Goal: Navigation & Orientation: Find specific page/section

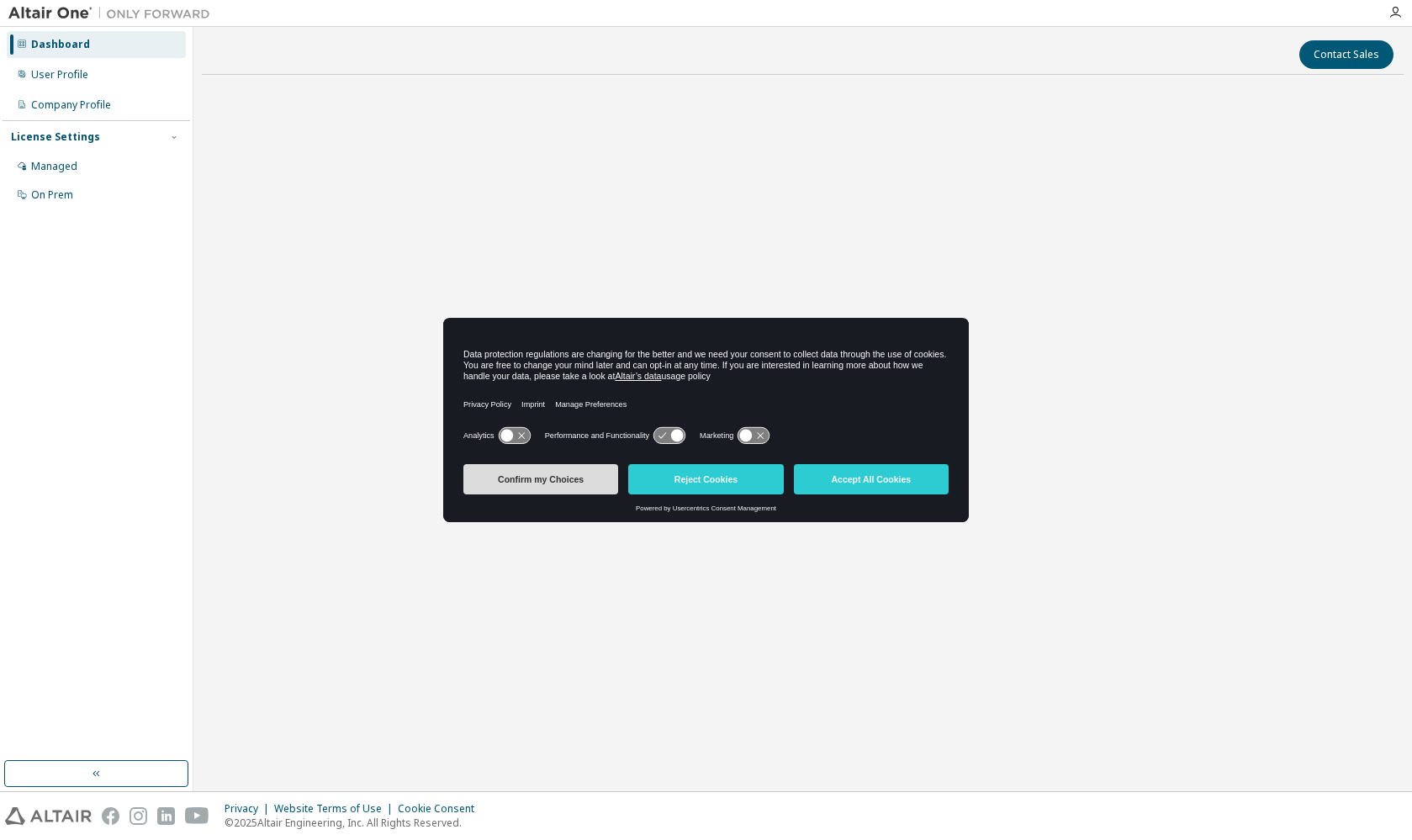
click at [565, 480] on button "Confirm my Choices" at bounding box center [541, 479] width 155 height 30
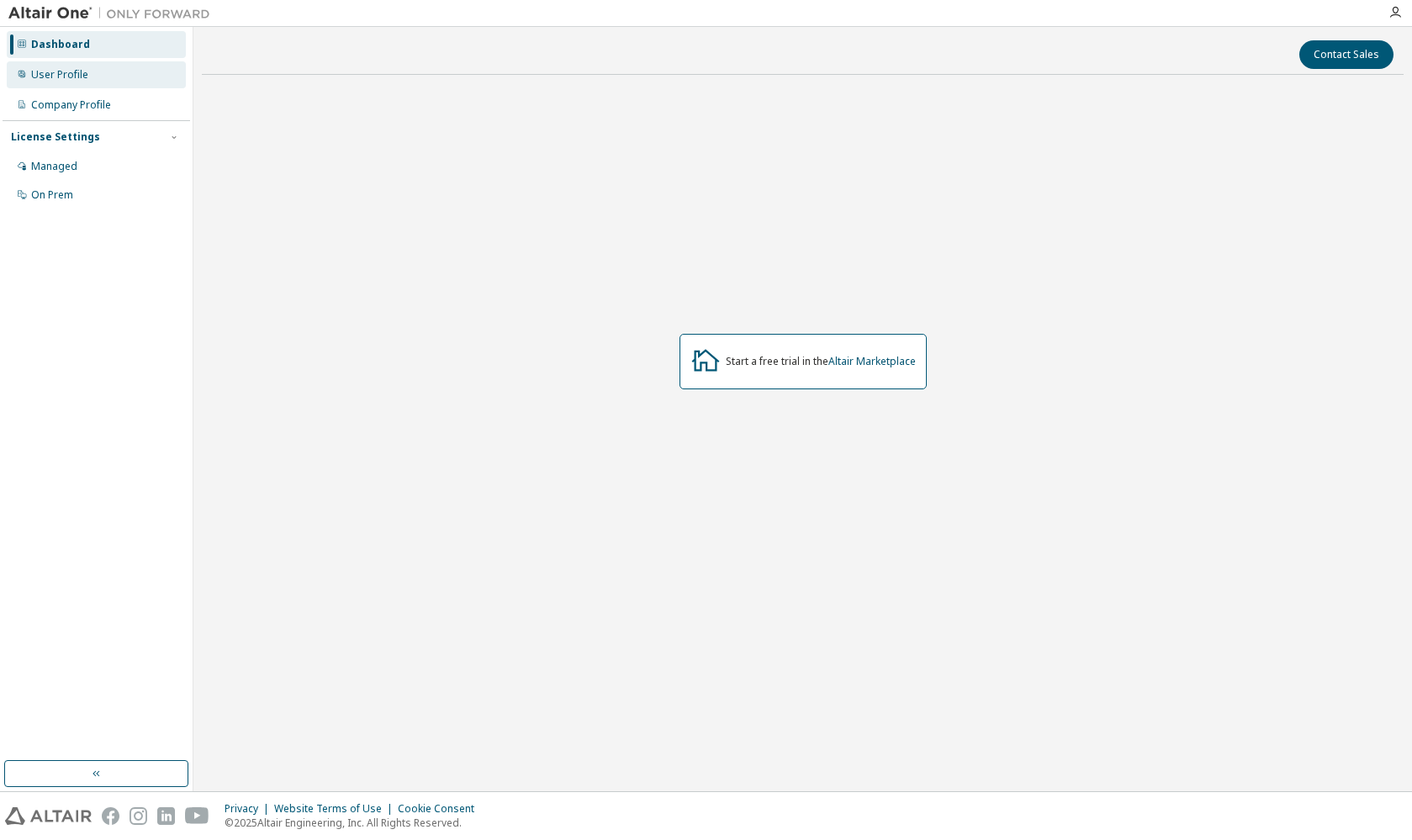
click at [59, 72] on div "User Profile" at bounding box center [59, 74] width 57 height 13
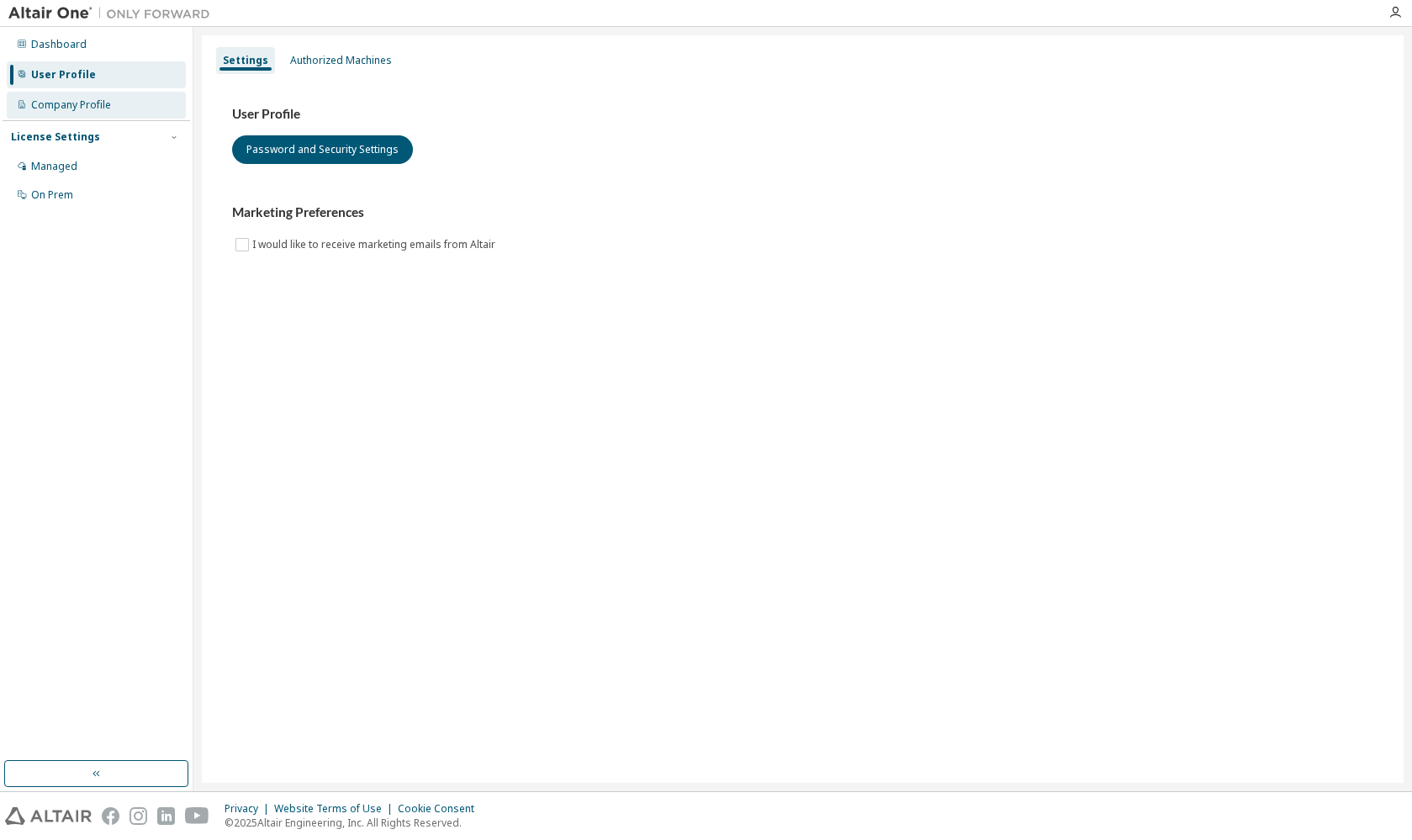
click at [67, 105] on div "Company Profile" at bounding box center [70, 105] width 80 height 13
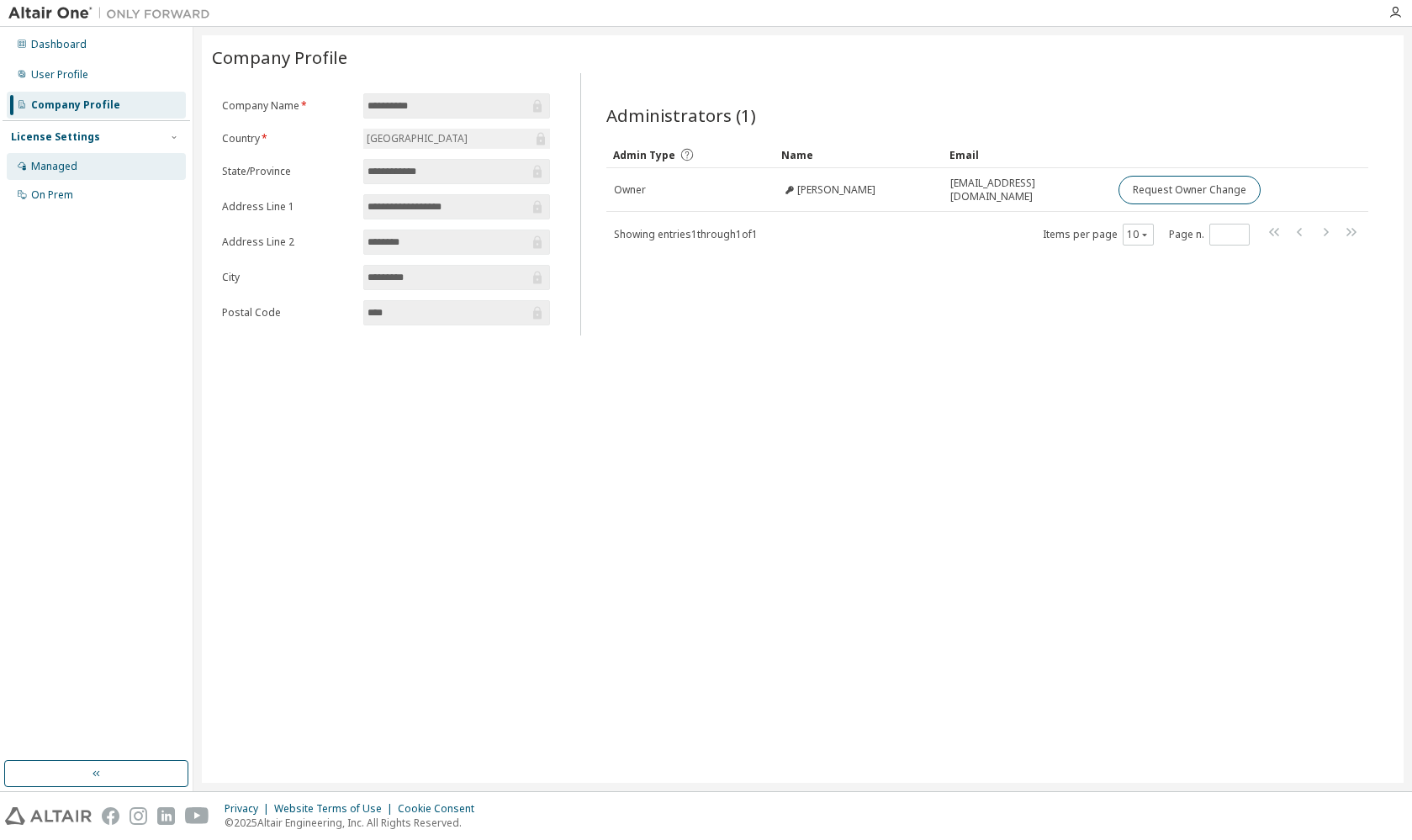
click at [68, 164] on div "Managed" at bounding box center [54, 166] width 47 height 13
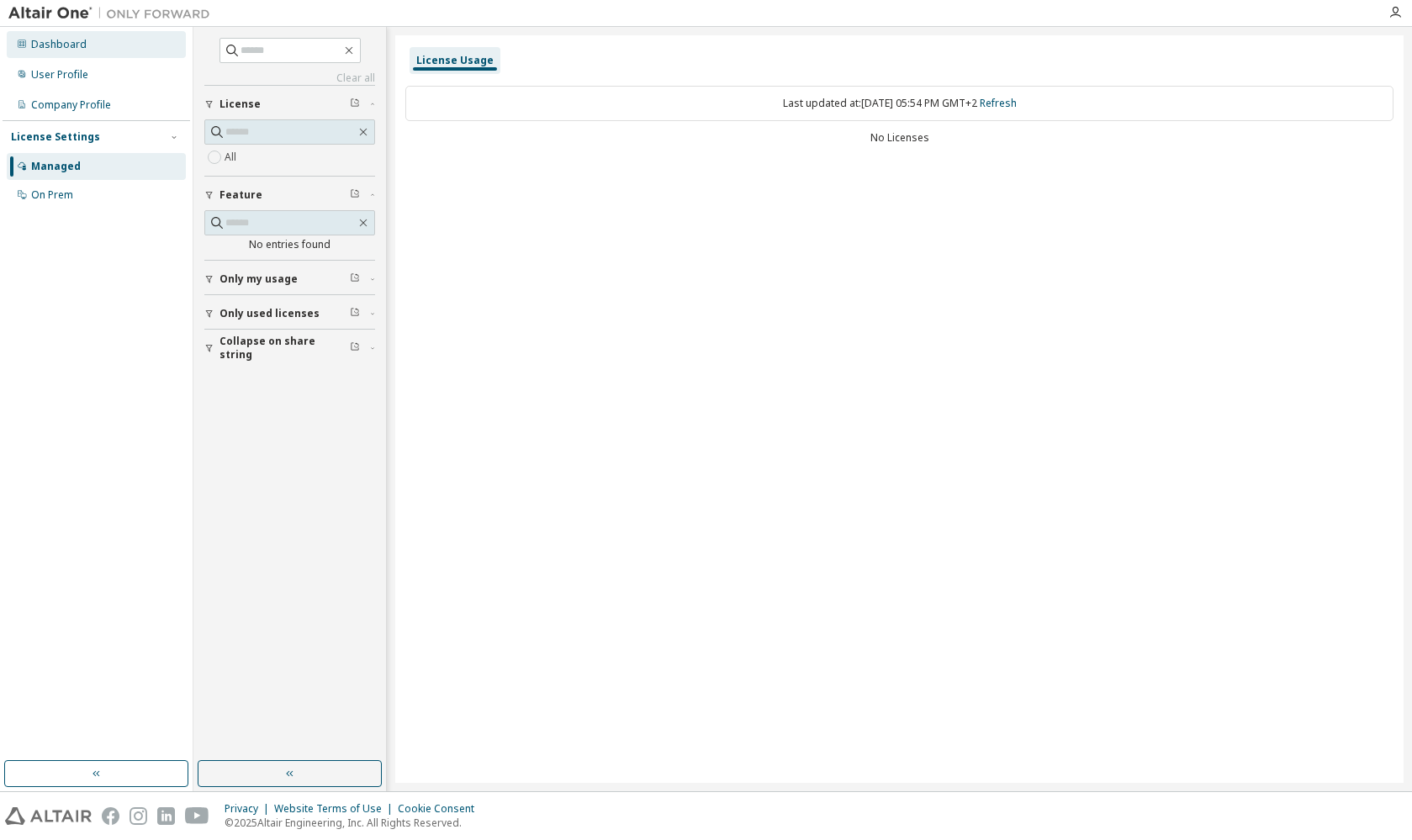
click at [62, 38] on div "Dashboard" at bounding box center [58, 44] width 55 height 13
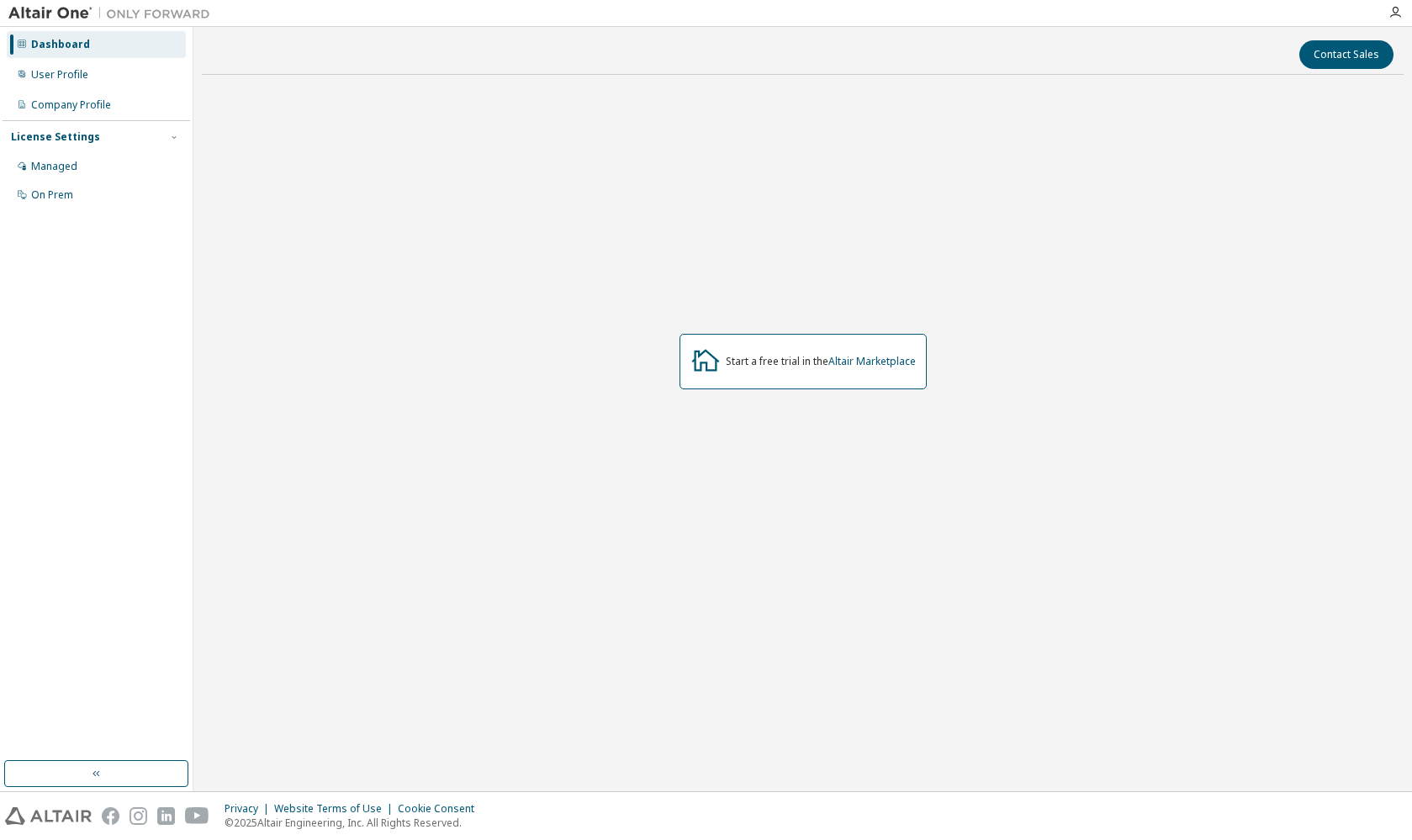
click at [66, 13] on img at bounding box center [114, 13] width 211 height 17
click at [1397, 12] on icon "button" at bounding box center [1394, 12] width 13 height 13
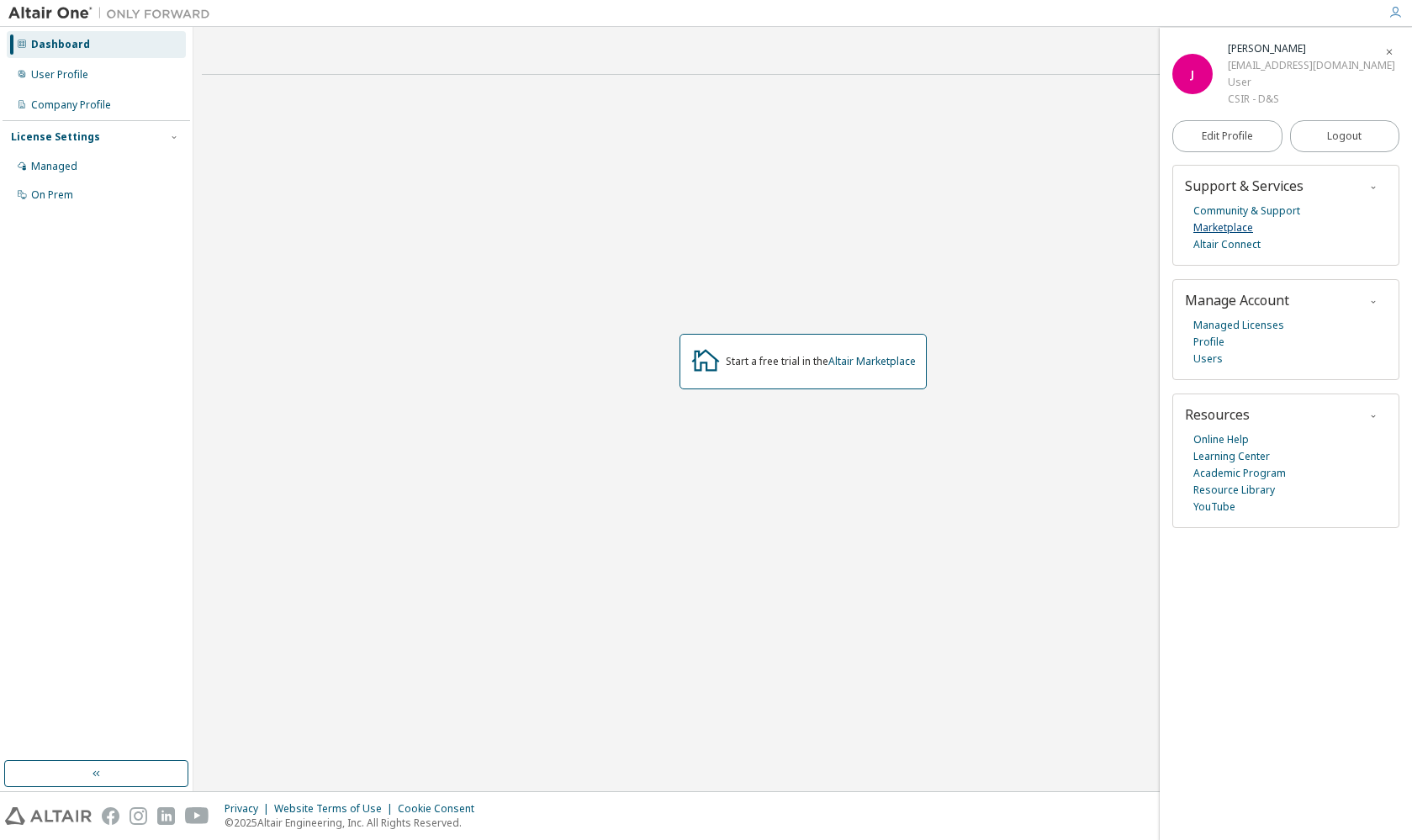
click at [1237, 221] on link "Marketplace" at bounding box center [1223, 227] width 60 height 17
